Goal: Task Accomplishment & Management: Manage account settings

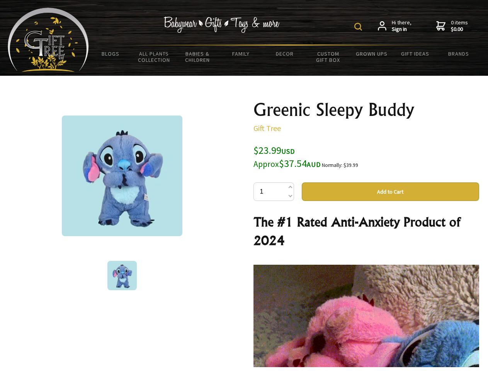
click at [359, 27] on img at bounding box center [358, 27] width 8 height 8
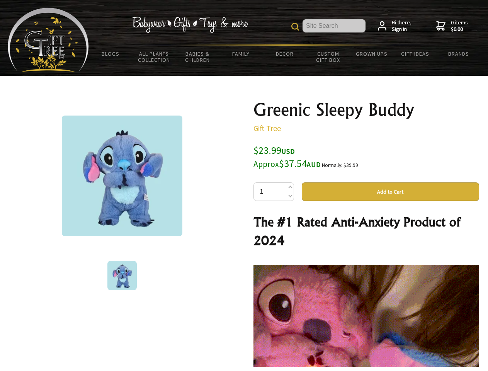
click at [122, 176] on img at bounding box center [122, 175] width 120 height 120
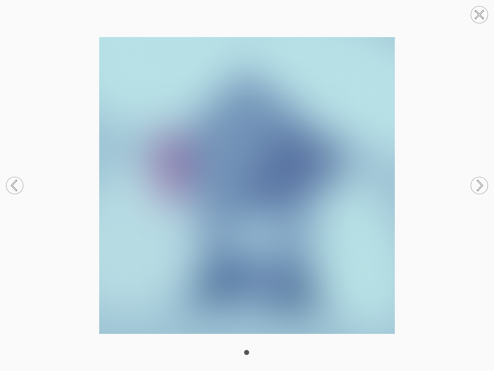
click at [390, 192] on img at bounding box center [247, 185] width 494 height 297
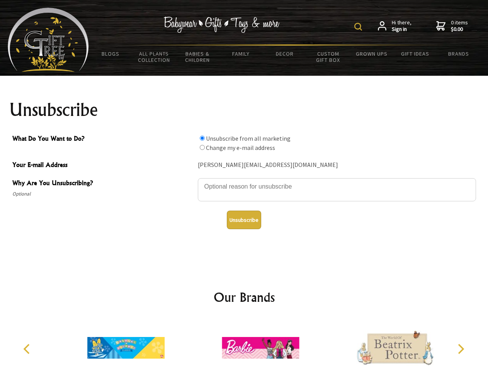
click at [359, 27] on img at bounding box center [358, 27] width 8 height 8
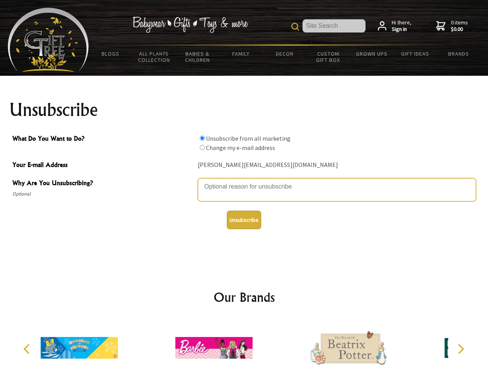
click at [244, 181] on textarea "Why Are You Unsubscribing?" at bounding box center [337, 189] width 278 height 23
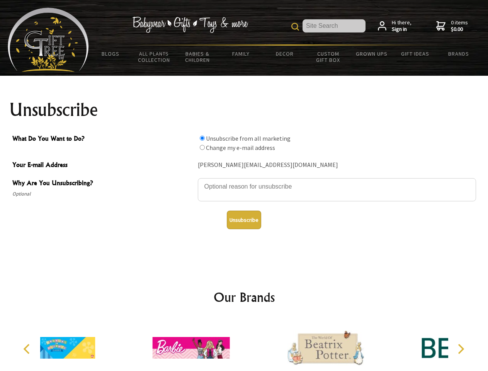
click at [202, 138] on input "What Do You Want to Do?" at bounding box center [202, 138] width 5 height 5
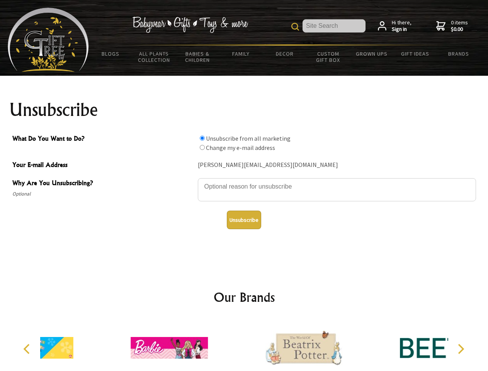
click at [202, 147] on input "What Do You Want to Do?" at bounding box center [202, 147] width 5 height 5
radio input "true"
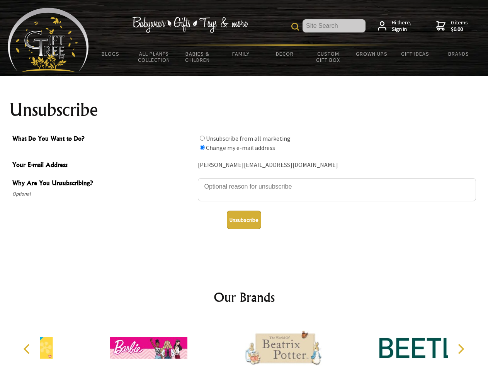
click at [244, 220] on button "Unsubscribe" at bounding box center [244, 219] width 34 height 19
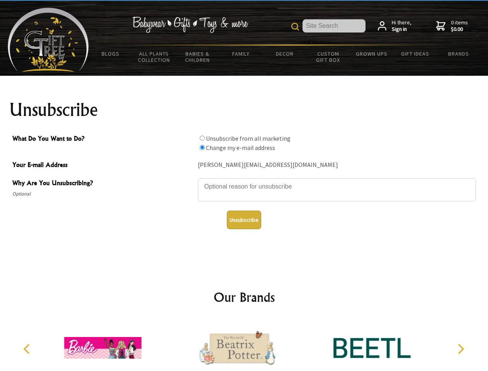
click at [28, 349] on icon "Previous" at bounding box center [27, 349] width 10 height 10
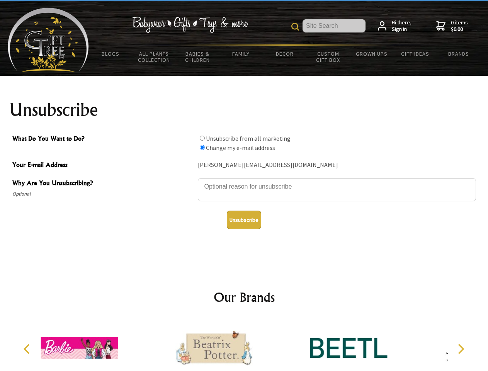
click at [460, 349] on icon "Next" at bounding box center [460, 349] width 10 height 10
